Goal: Task Accomplishment & Management: Manage account settings

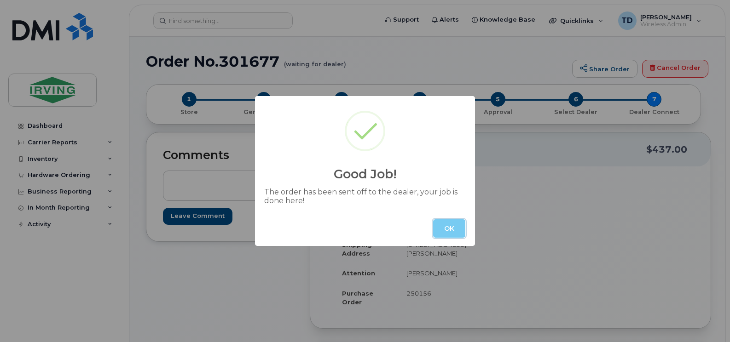
click at [448, 233] on button "OK" at bounding box center [449, 228] width 32 height 18
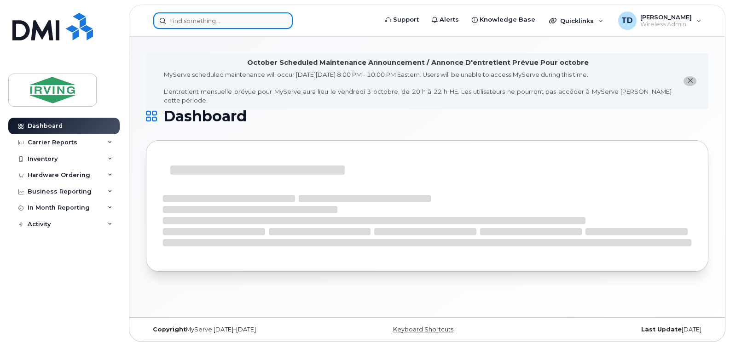
click at [245, 17] on input at bounding box center [222, 20] width 139 height 17
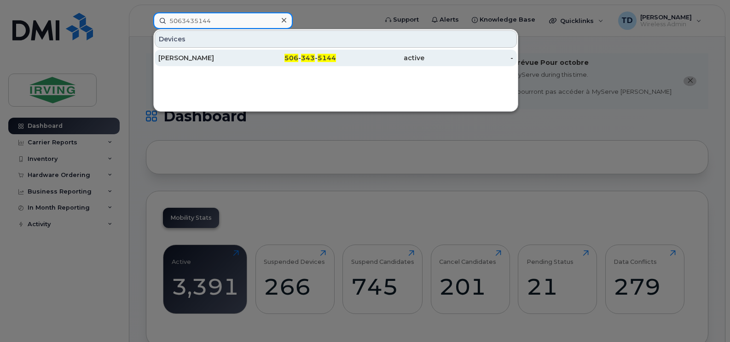
type input "5063435144"
click at [215, 60] on div "[PERSON_NAME]" at bounding box center [202, 57] width 89 height 9
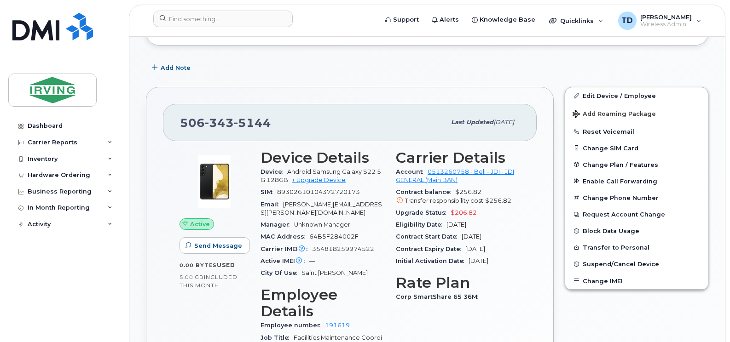
scroll to position [289, 0]
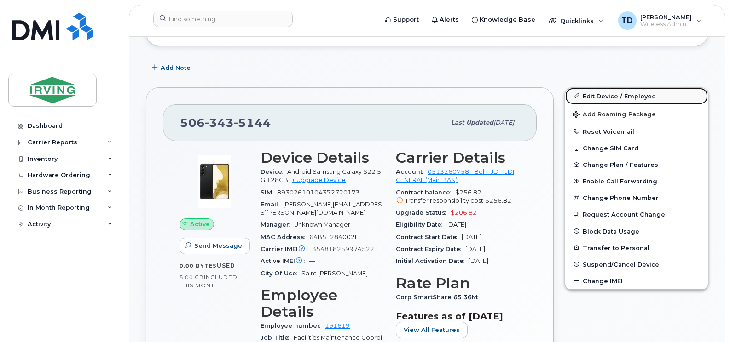
click at [615, 92] on link "Edit Device / Employee" at bounding box center [636, 96] width 143 height 17
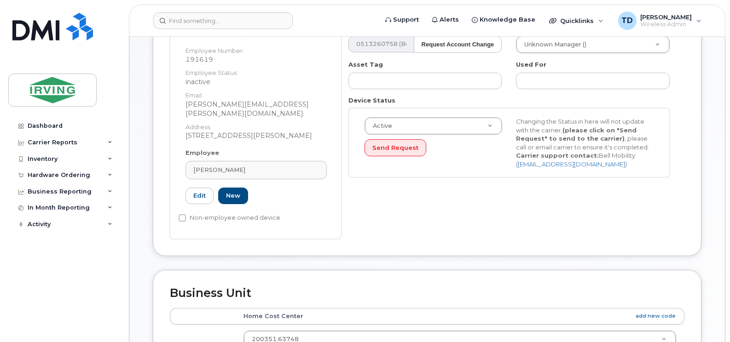
scroll to position [230, 0]
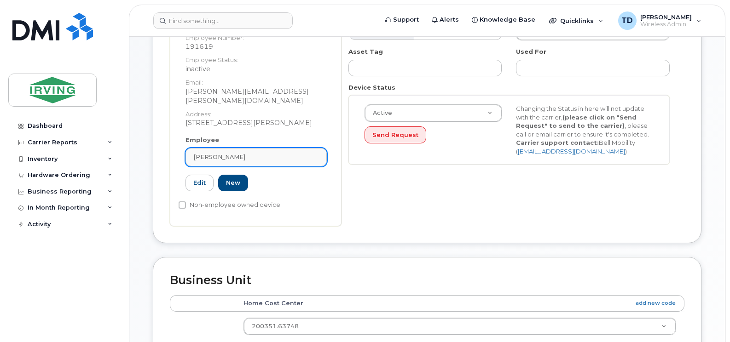
click at [235, 153] on span "[PERSON_NAME]" at bounding box center [219, 157] width 52 height 9
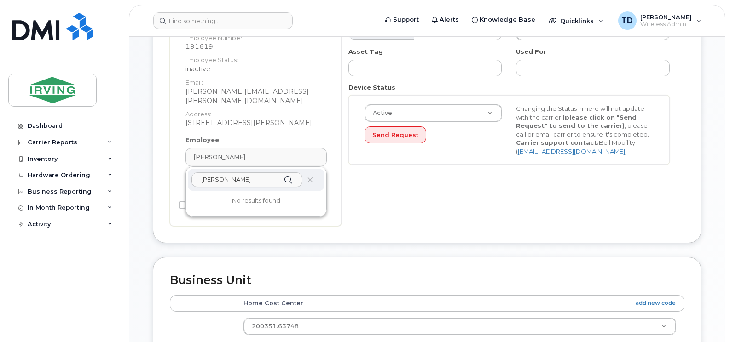
type input "Molly Vail"
click at [290, 173] on icon at bounding box center [288, 179] width 13 height 13
click at [257, 172] on input "Molly Vail" at bounding box center [246, 179] width 111 height 15
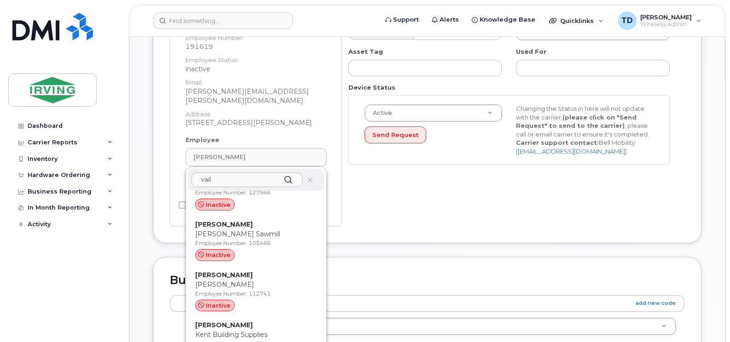
scroll to position [1334, 0]
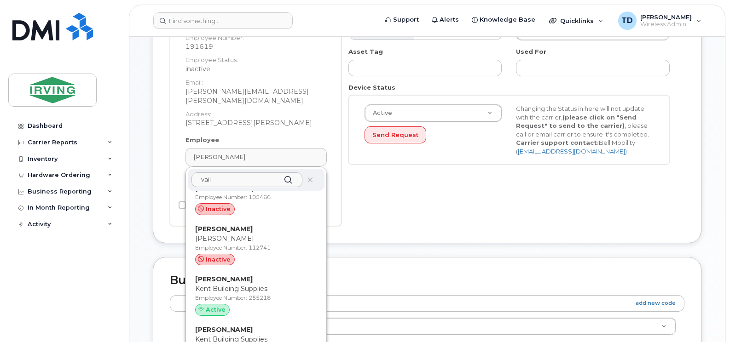
click at [236, 172] on input "vail" at bounding box center [246, 179] width 111 height 15
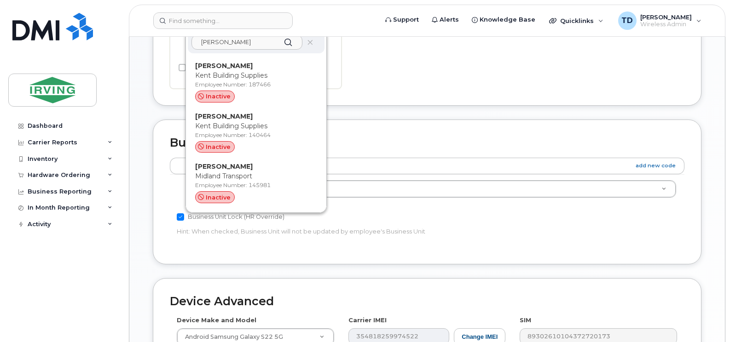
scroll to position [368, 0]
type input "molly"
